Goal: Transaction & Acquisition: Book appointment/travel/reservation

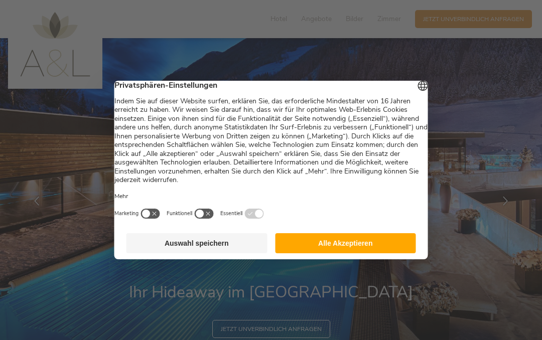
click at [388, 248] on button "Alle Akzeptieren" at bounding box center [345, 243] width 141 height 20
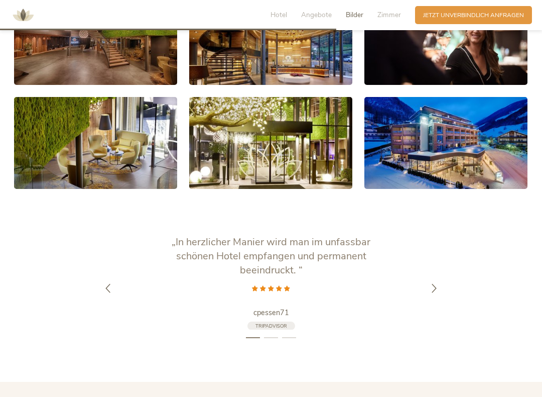
scroll to position [1433, 0]
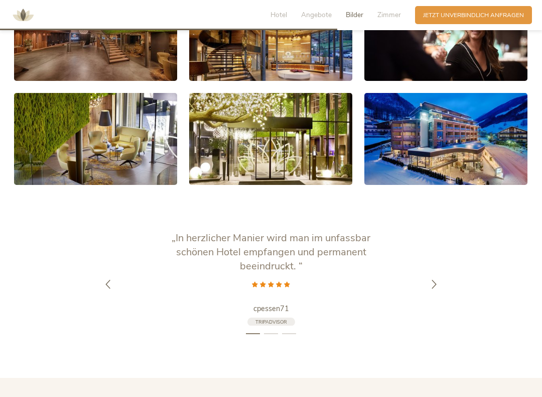
click at [455, 142] on link at bounding box center [445, 139] width 163 height 92
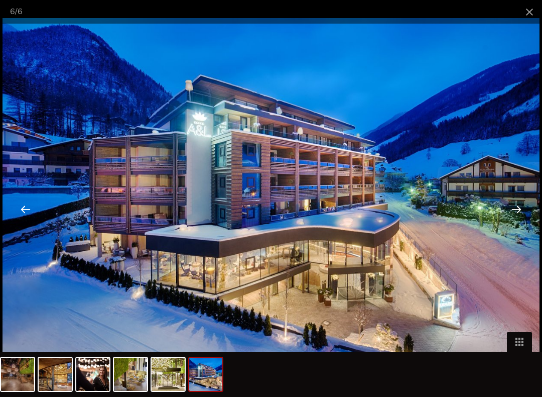
click at [519, 209] on div at bounding box center [516, 208] width 31 height 31
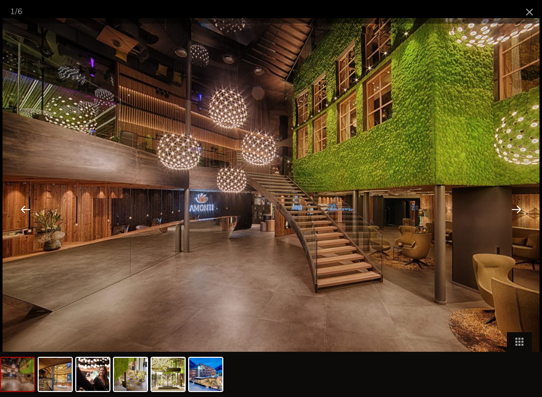
click at [528, 19] on span at bounding box center [529, 12] width 25 height 24
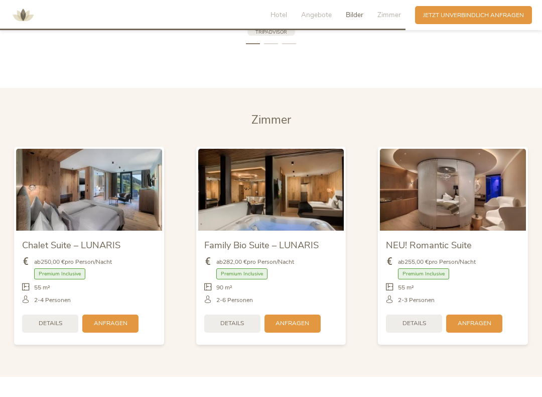
scroll to position [1724, 0]
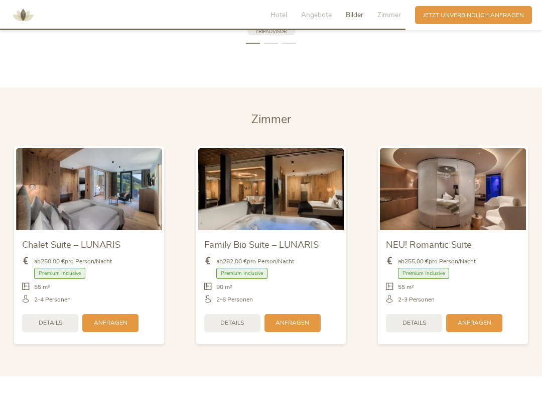
click at [104, 194] on img at bounding box center [89, 189] width 146 height 82
click at [116, 189] on img at bounding box center [89, 189] width 146 height 82
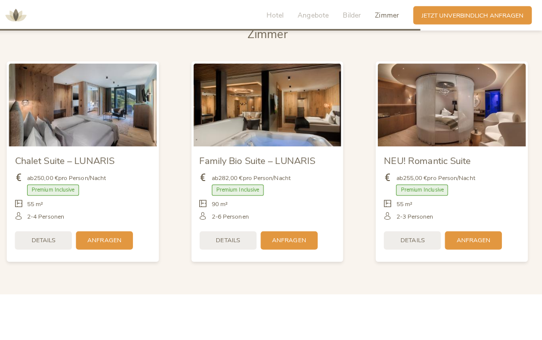
scroll to position [1775, 0]
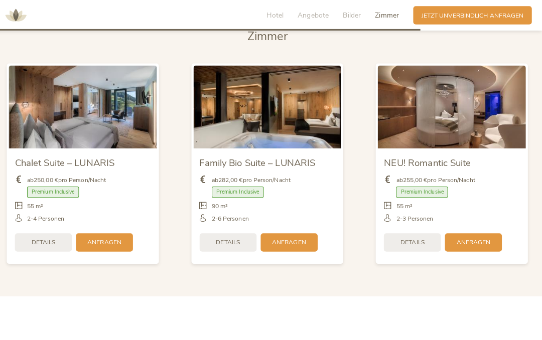
click at [484, 206] on div "55 m²" at bounding box center [453, 205] width 134 height 13
click at [384, 10] on span "Zimmer" at bounding box center [389, 15] width 24 height 10
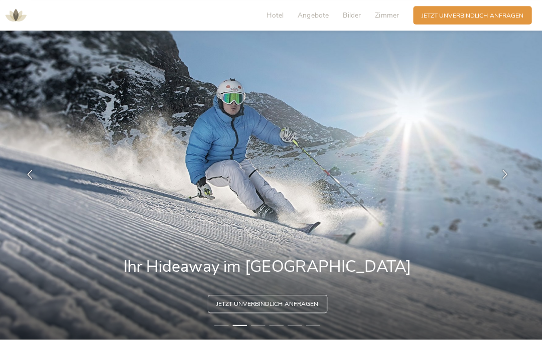
scroll to position [0, 0]
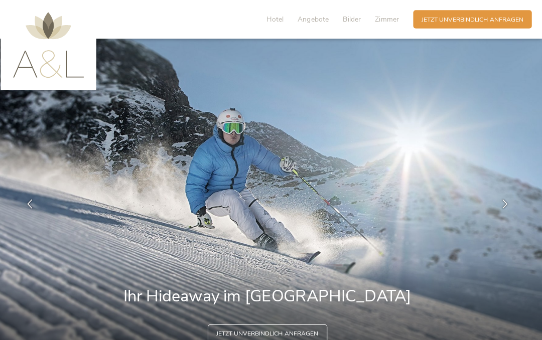
click at [275, 20] on span "Hotel" at bounding box center [279, 19] width 17 height 10
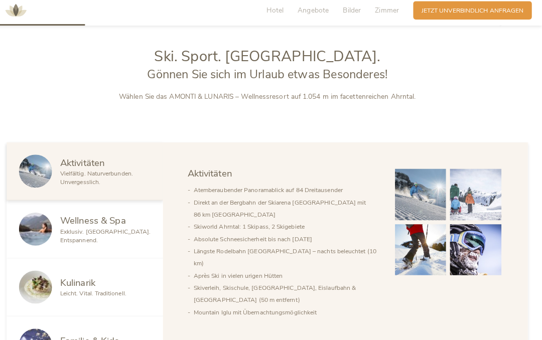
scroll to position [395, 0]
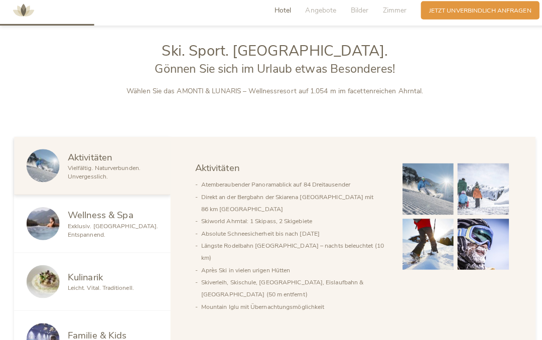
click at [48, 218] on img at bounding box center [42, 225] width 33 height 33
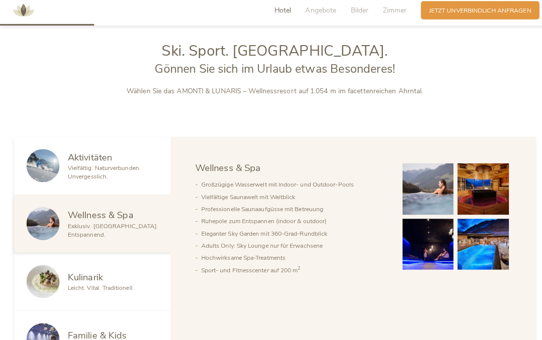
click at [130, 225] on span "Exklusiv. [GEOGRAPHIC_DATA]. Entspannend." at bounding box center [111, 232] width 89 height 17
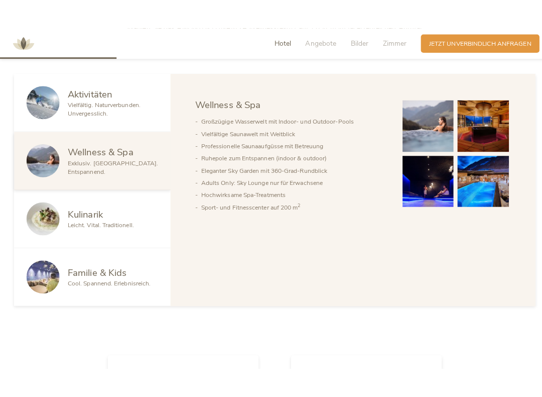
scroll to position [487, 0]
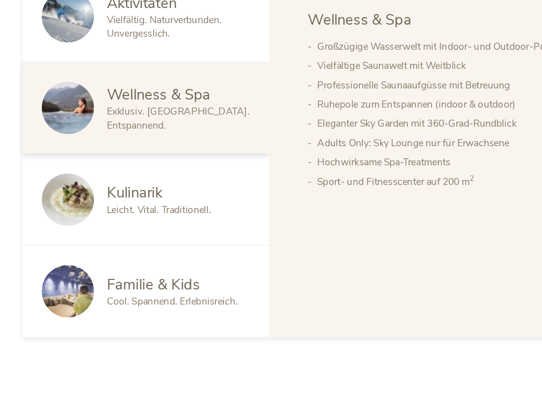
click at [117, 225] on span "Leicht. Vital. Traditionell." at bounding box center [99, 229] width 65 height 8
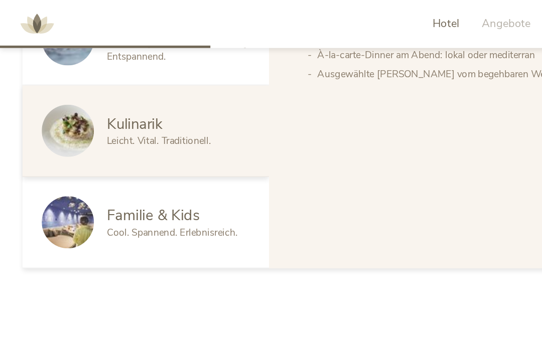
scroll to position [596, 0]
click at [47, 136] on img at bounding box center [42, 139] width 33 height 33
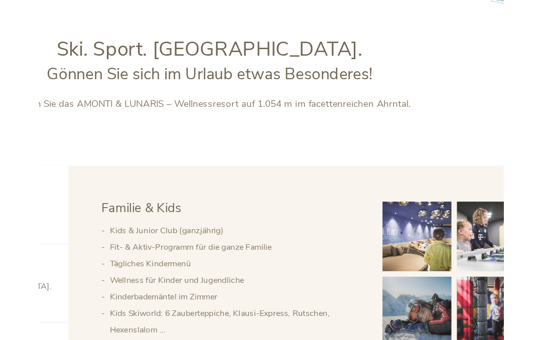
scroll to position [299, 0]
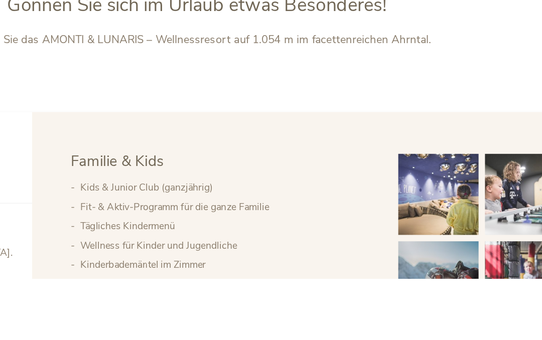
scroll to position [337, 0]
